Goal: Transaction & Acquisition: Obtain resource

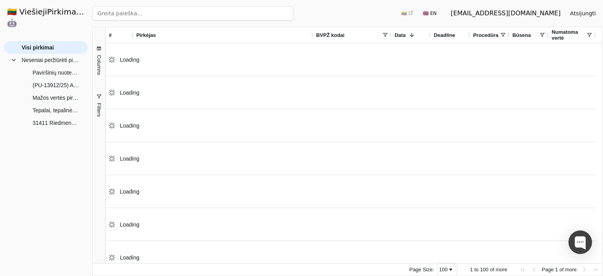
click at [185, 12] on input "search" at bounding box center [192, 13] width 201 height 14
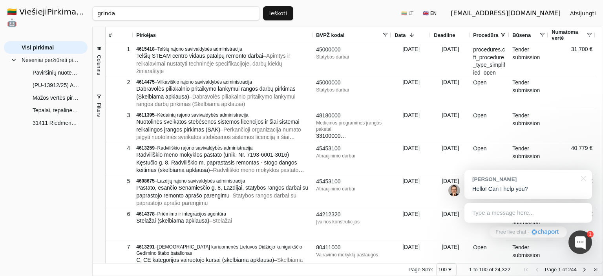
type input "grinda"
click at [287, 9] on button "Ieškoti" at bounding box center [278, 13] width 31 height 14
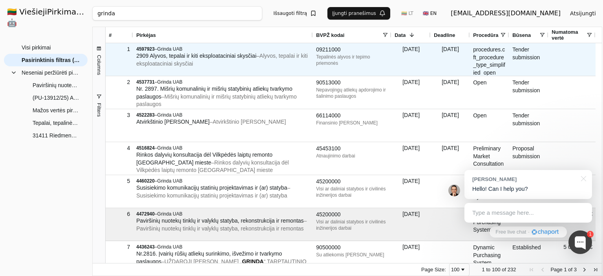
click at [302, 59] on span "– Alyvos, tepalai ir kiti eksploataciniai skysčiai" at bounding box center [222, 60] width 172 height 14
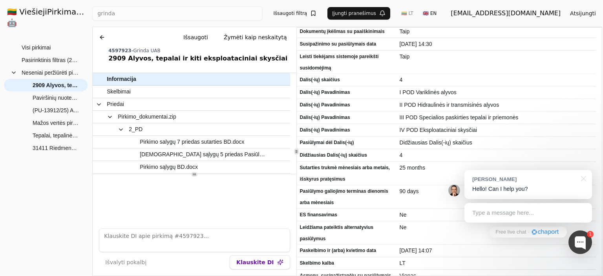
scroll to position [182, 0]
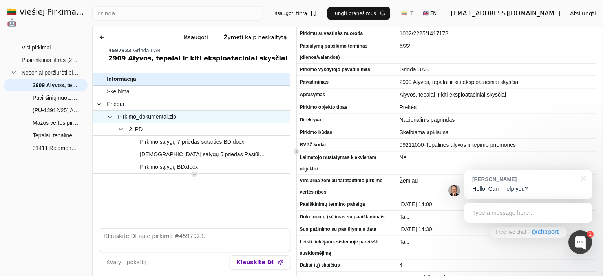
click at [142, 115] on span "Pirkimo_dokumentai.zip" at bounding box center [147, 116] width 59 height 11
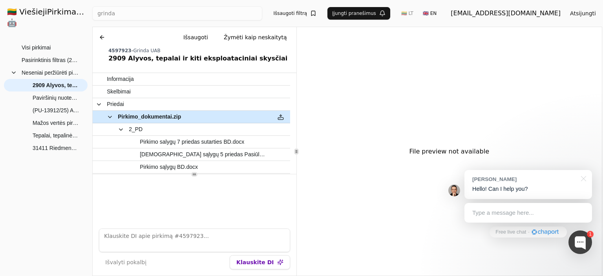
click at [281, 116] on button at bounding box center [281, 116] width 13 height 11
